Goal: Navigation & Orientation: Find specific page/section

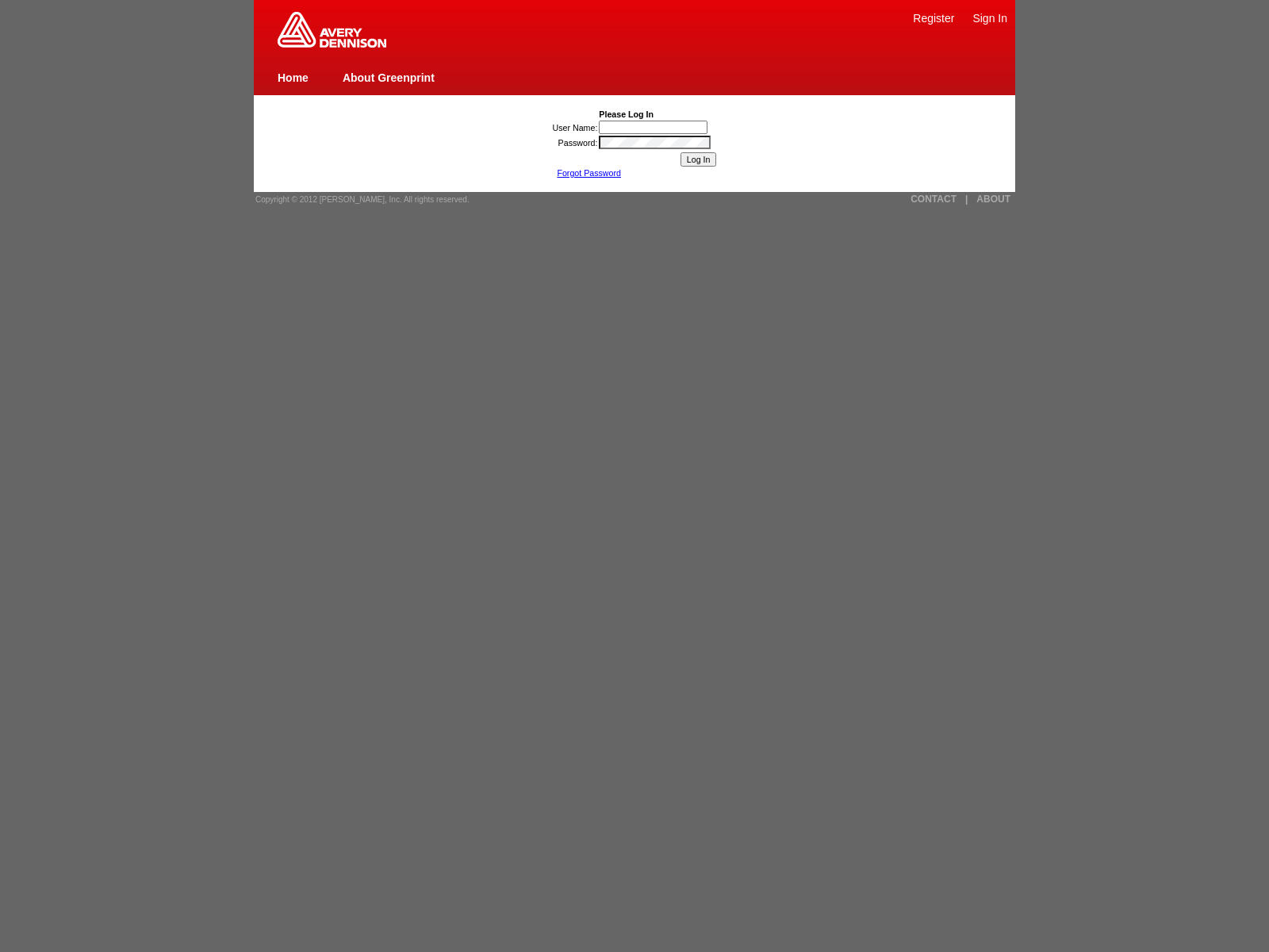
click at [993, 199] on link "ABOUT" at bounding box center [993, 199] width 34 height 11
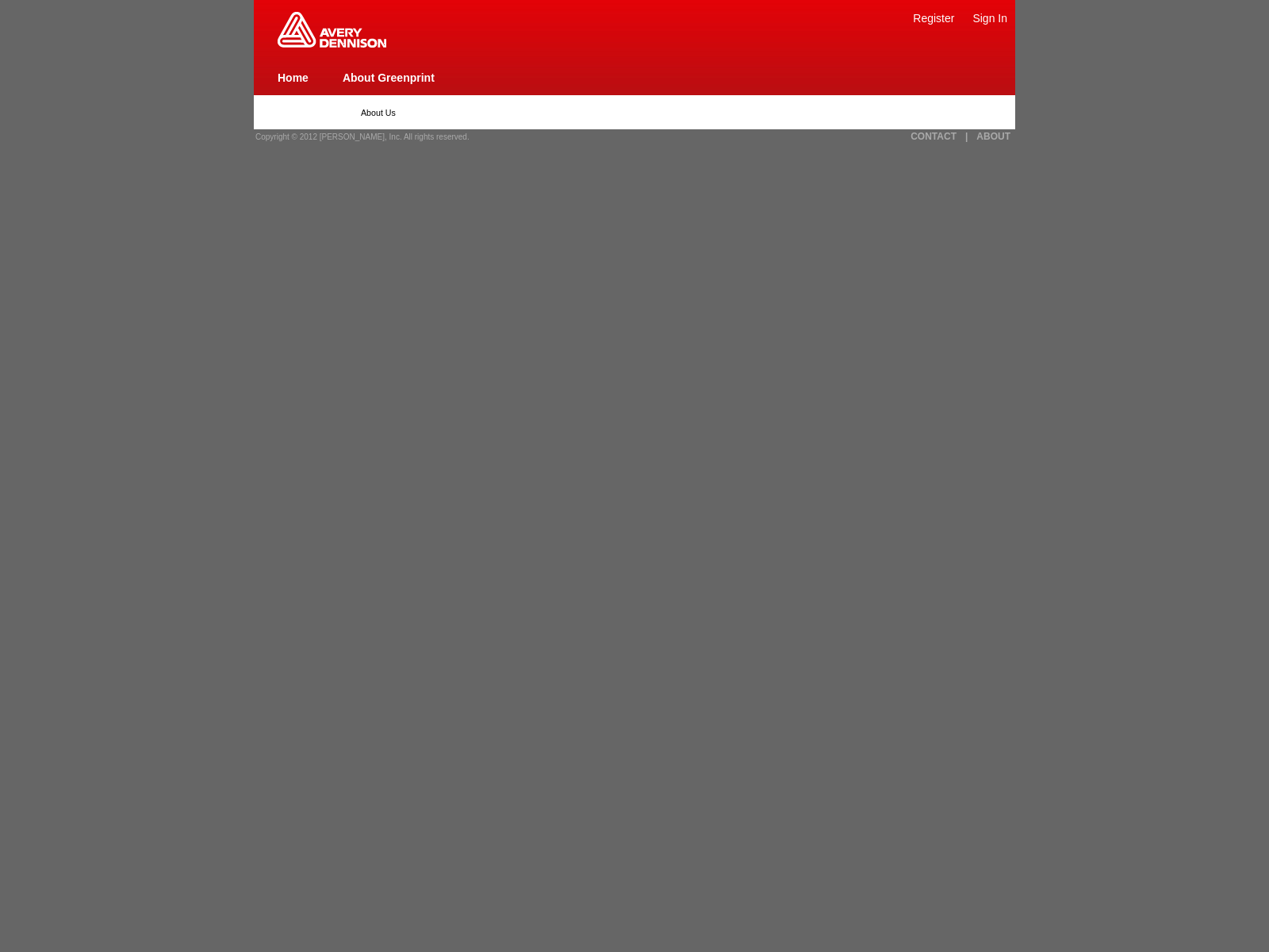
click at [293, 77] on link "Home" at bounding box center [293, 77] width 31 height 13
click at [388, 77] on link "About Greenprint" at bounding box center [389, 77] width 92 height 13
click at [934, 136] on link "CONTACT" at bounding box center [933, 136] width 46 height 11
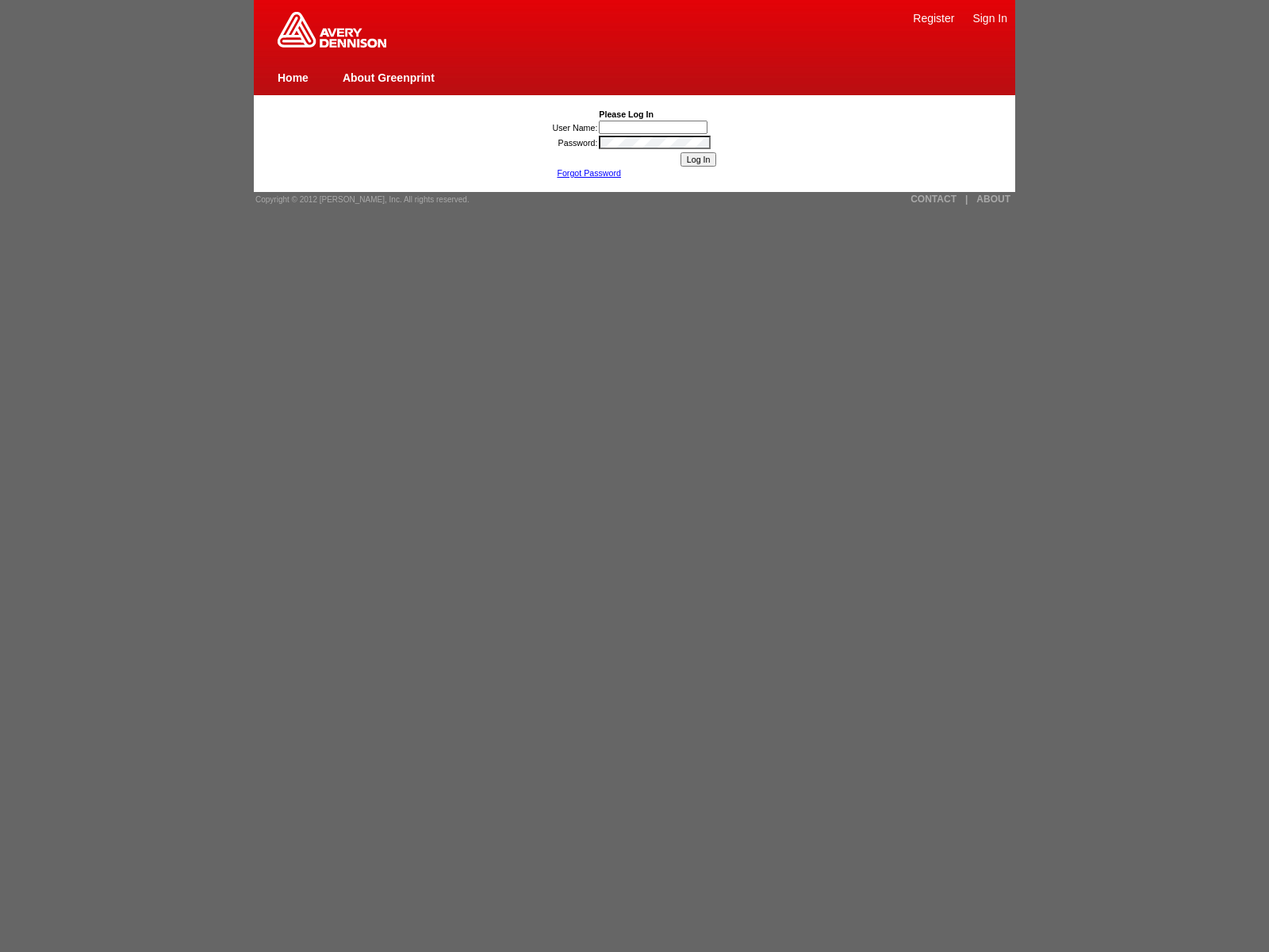
click at [993, 199] on link "ABOUT" at bounding box center [993, 199] width 34 height 11
